Goal: Transaction & Acquisition: Purchase product/service

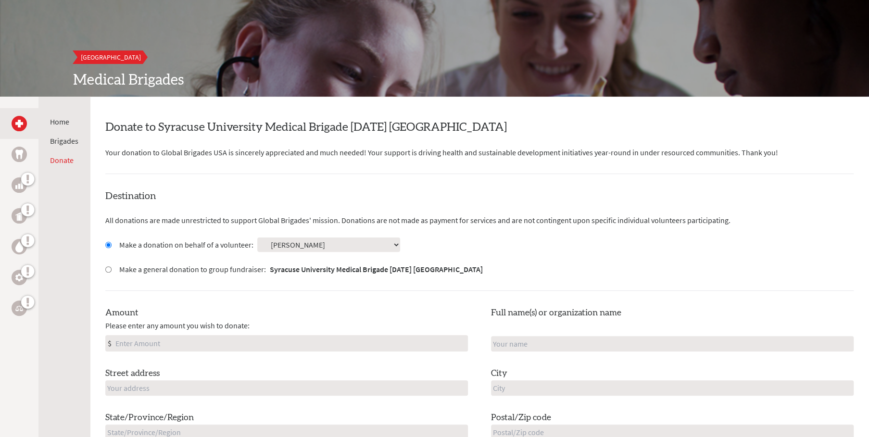
scroll to position [91, 0]
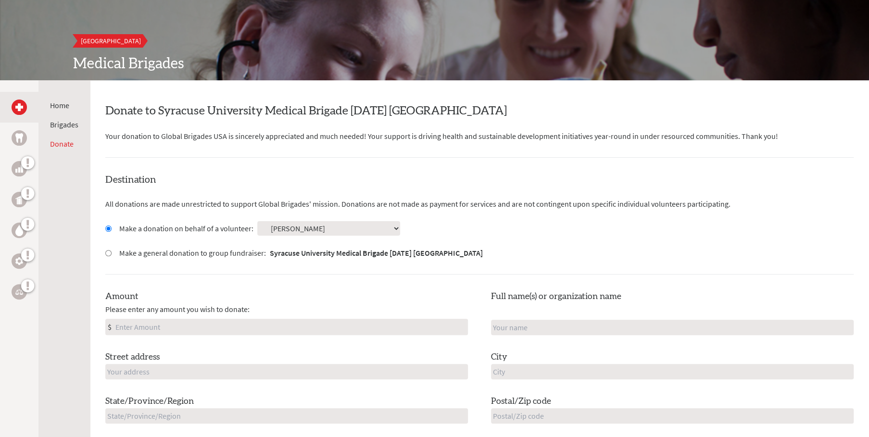
click at [298, 230] on select "Select a volunteer... [PERSON_NAME] [PERSON_NAME] [PERSON_NAME] [PERSON_NAME] […" at bounding box center [328, 228] width 143 height 14
click at [299, 230] on select "Select a volunteer... [PERSON_NAME] [PERSON_NAME] [PERSON_NAME] [PERSON_NAME] […" at bounding box center [328, 228] width 143 height 14
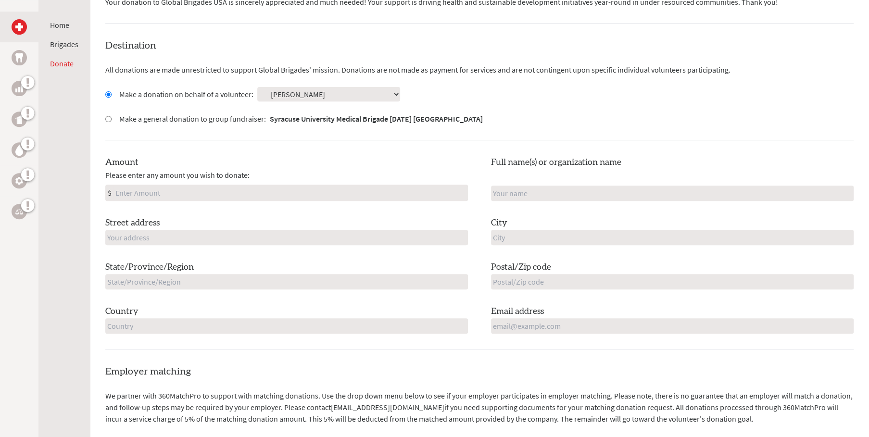
scroll to position [229, 0]
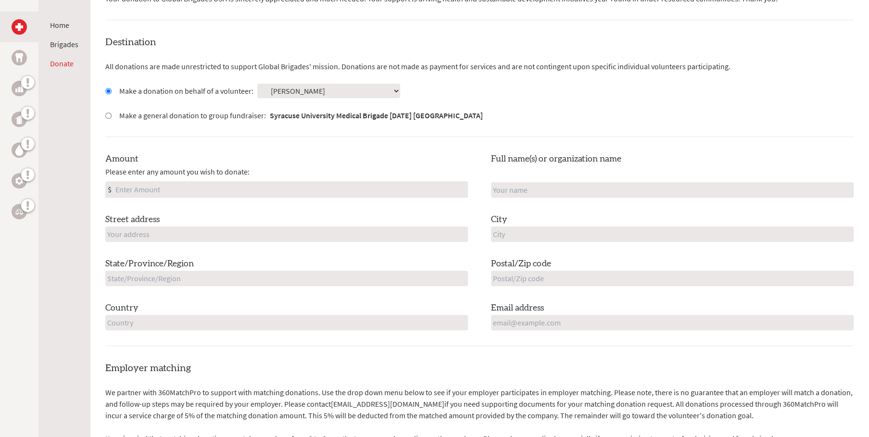
click at [115, 189] on input "Amount" at bounding box center [291, 189] width 354 height 15
type input "50.00"
drag, startPoint x: 106, startPoint y: 231, endPoint x: 74, endPoint y: 234, distance: 32.3
click at [106, 232] on input "text" at bounding box center [286, 234] width 363 height 15
type input "[STREET_ADDRESS]"
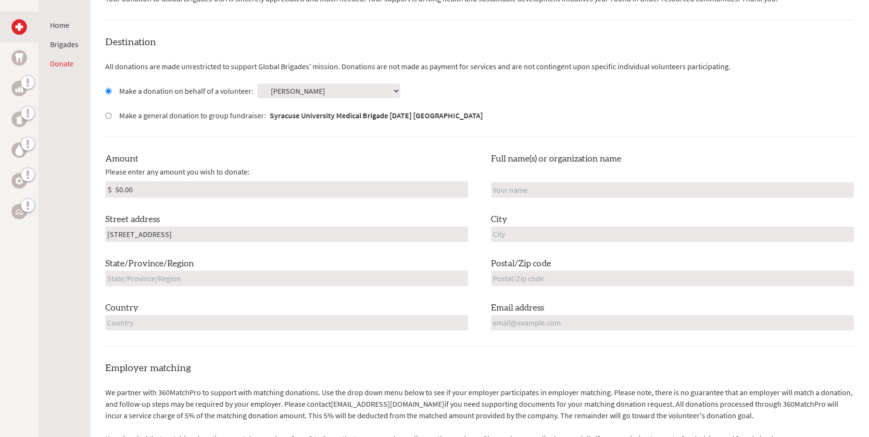
type input "[PERSON_NAME]"
type input "[GEOGRAPHIC_DATA]"
type input "NY"
type input "12010"
type input "[GEOGRAPHIC_DATA]"
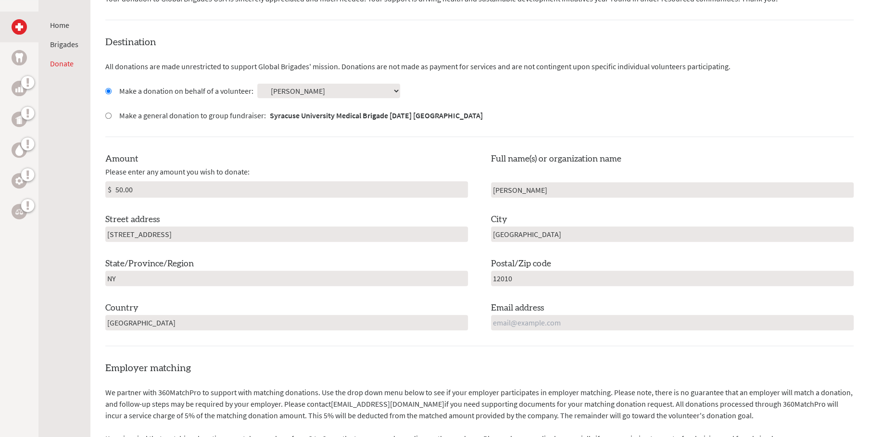
type input "[EMAIL_ADDRESS][DOMAIN_NAME]"
click at [524, 191] on input "[PERSON_NAME]" at bounding box center [672, 189] width 363 height 15
type input "[PERSON_NAME]"
click at [621, 241] on input "[GEOGRAPHIC_DATA]" at bounding box center [672, 234] width 363 height 15
click at [697, 278] on input "12010" at bounding box center [672, 278] width 363 height 15
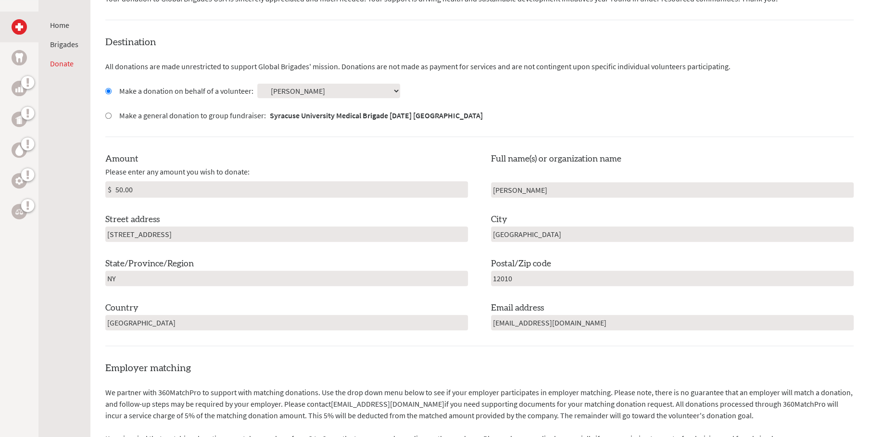
click at [696, 297] on div "Amount Please enter any amount you wish to donate: $ 50.00 Full name(s) or orga…" at bounding box center [479, 241] width 748 height 178
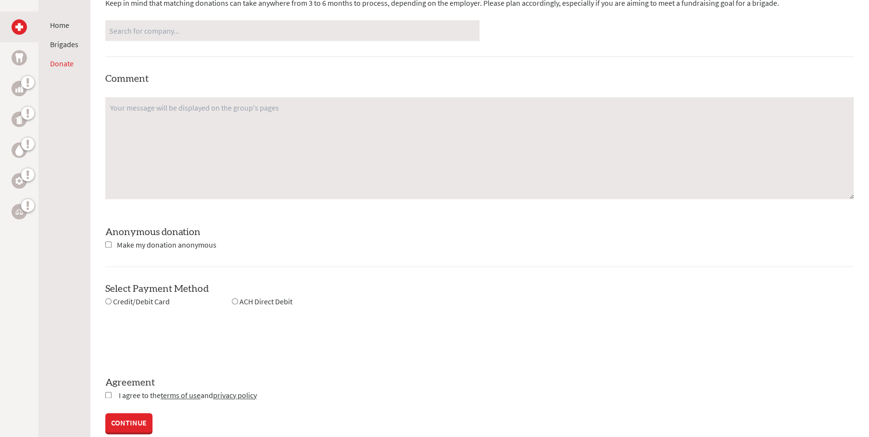
scroll to position [687, 0]
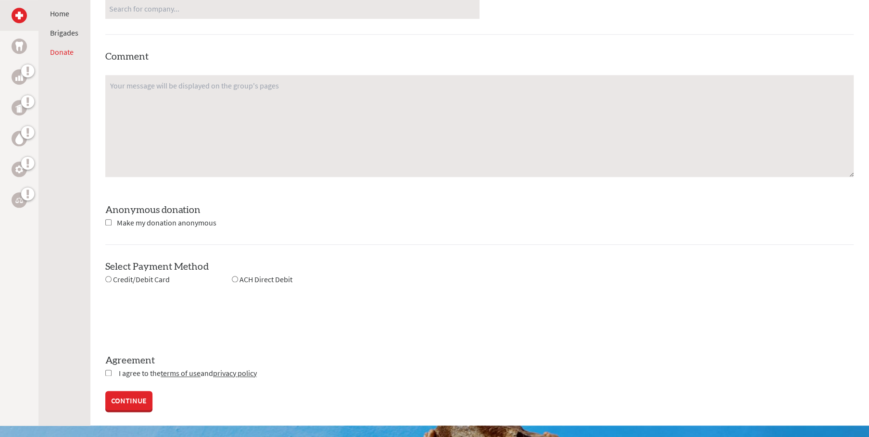
click at [107, 279] on input "radio" at bounding box center [108, 279] width 6 height 6
radio input "true"
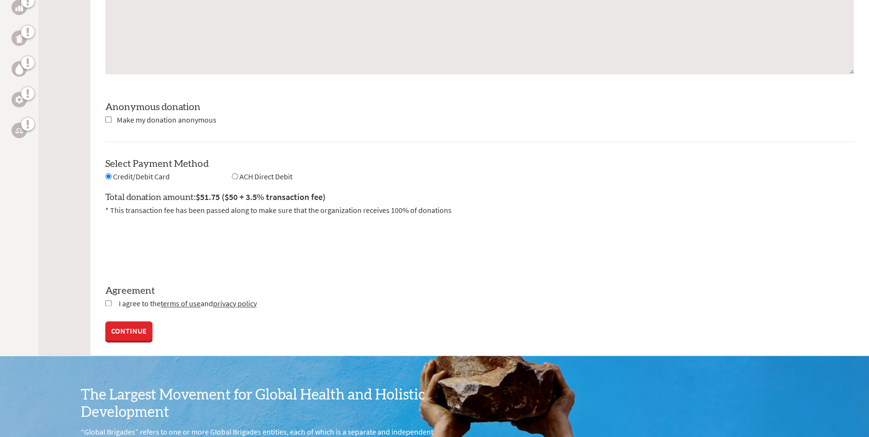
scroll to position [824, 0]
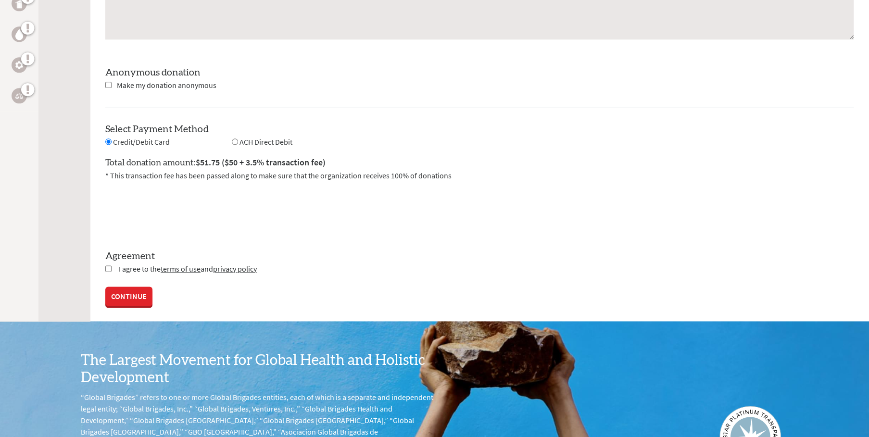
drag, startPoint x: 106, startPoint y: 265, endPoint x: 103, endPoint y: 304, distance: 40.1
click at [106, 266] on input "checkbox" at bounding box center [108, 269] width 6 height 6
checkbox input "true"
click at [120, 297] on link "CONTINUE" at bounding box center [128, 297] width 47 height 19
